Goal: Information Seeking & Learning: Understand process/instructions

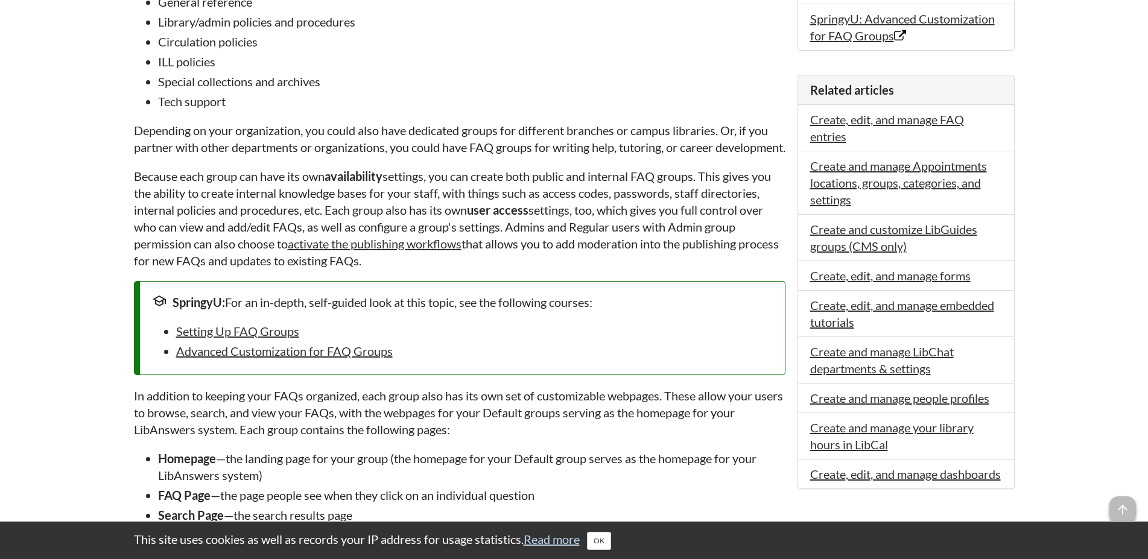
scroll to position [615, 0]
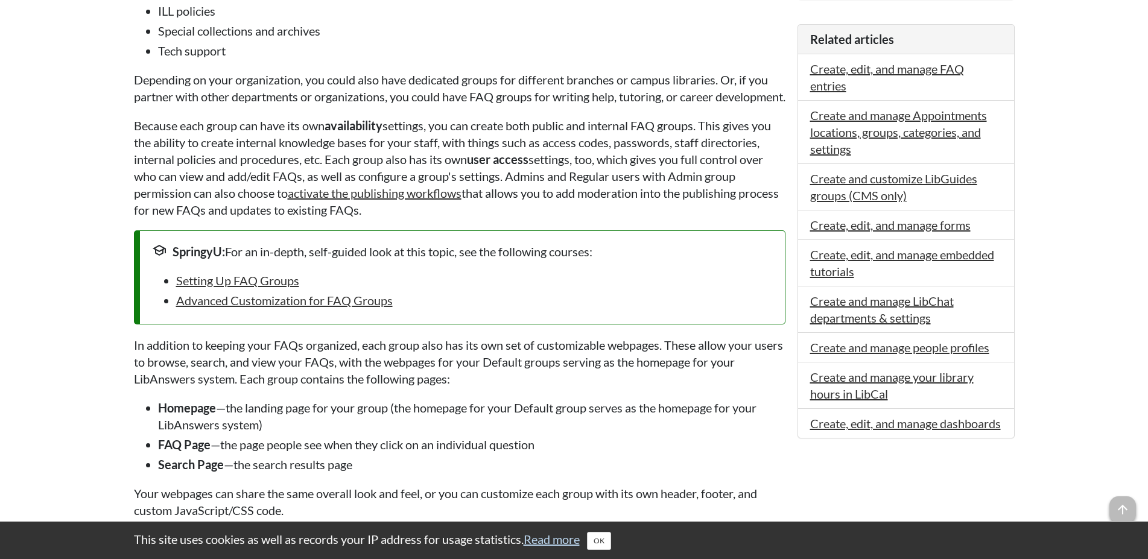
drag, startPoint x: 580, startPoint y: 297, endPoint x: 579, endPoint y: 304, distance: 6.7
click at [582, 302] on div "school SpringyU: For an in-depth, self-guided look at this topic, see the follo…" at bounding box center [459, 277] width 651 height 94
drag, startPoint x: 263, startPoint y: 327, endPoint x: 257, endPoint y: 329, distance: 6.5
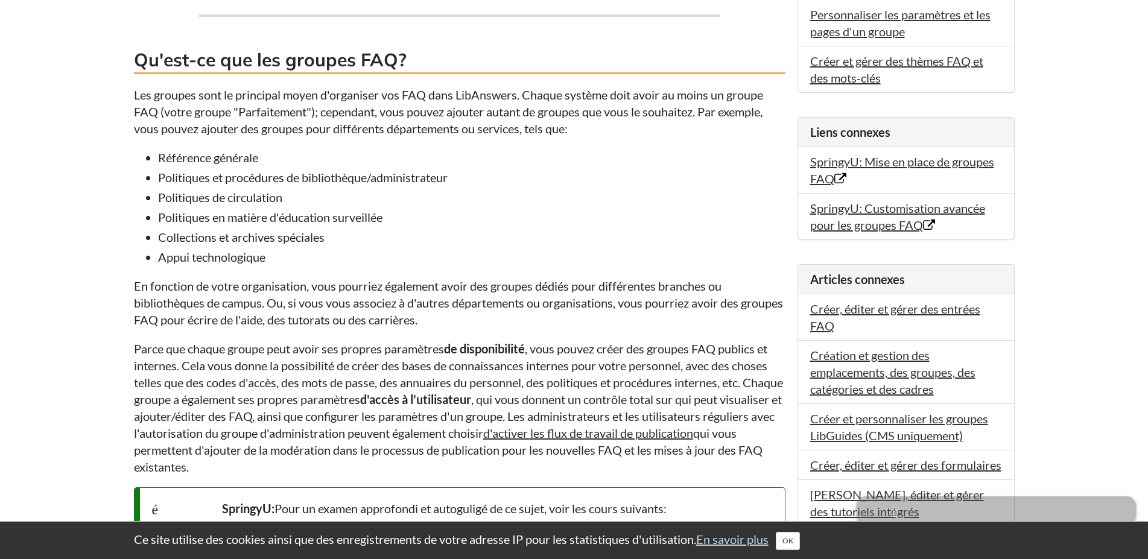
scroll to position [431, 0]
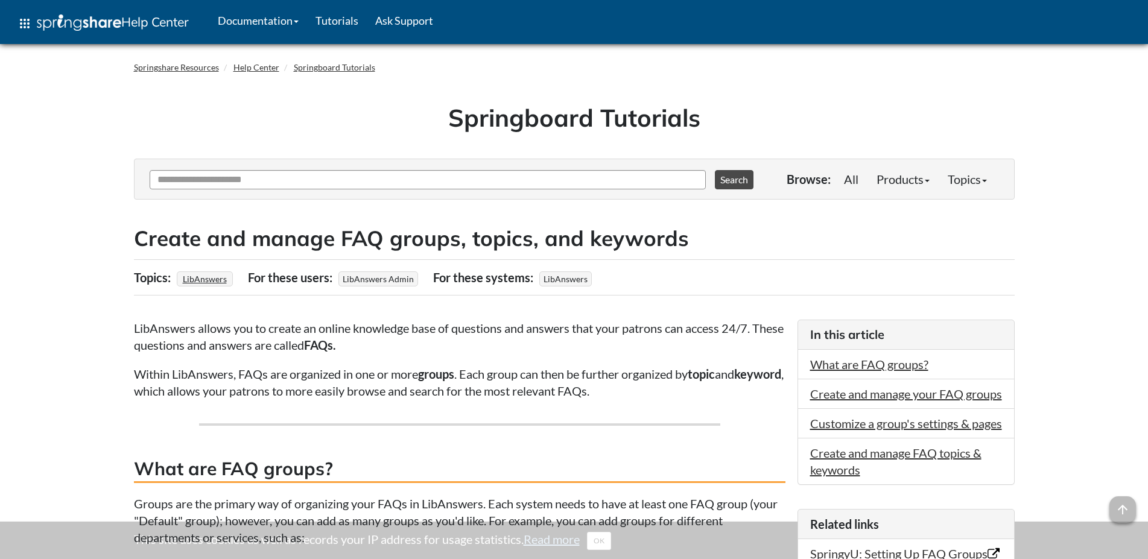
scroll to position [431, 0]
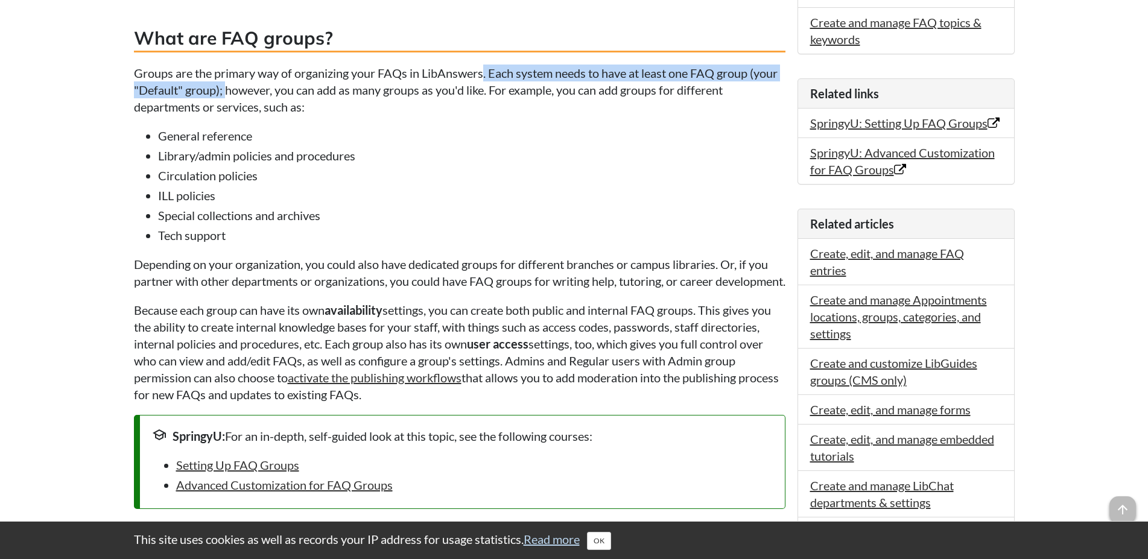
drag, startPoint x: 490, startPoint y: 76, endPoint x: 226, endPoint y: 86, distance: 263.7
click at [226, 86] on p "Groups are the primary way of organizing your FAQs in LibAnswers. Each system n…" at bounding box center [459, 90] width 651 height 51
drag, startPoint x: 539, startPoint y: 109, endPoint x: 426, endPoint y: 109, distance: 113.4
click at [545, 109] on p "Groups are the primary way of organizing your FAQs in LibAnswers. Each system n…" at bounding box center [459, 90] width 651 height 51
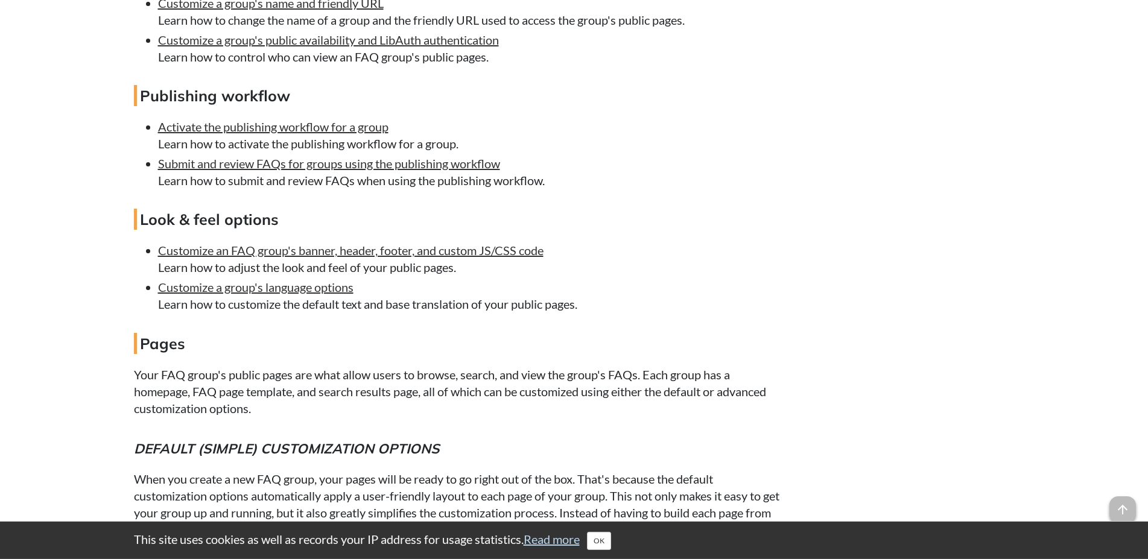
scroll to position [1845, 0]
